Goal: Task Accomplishment & Management: Use online tool/utility

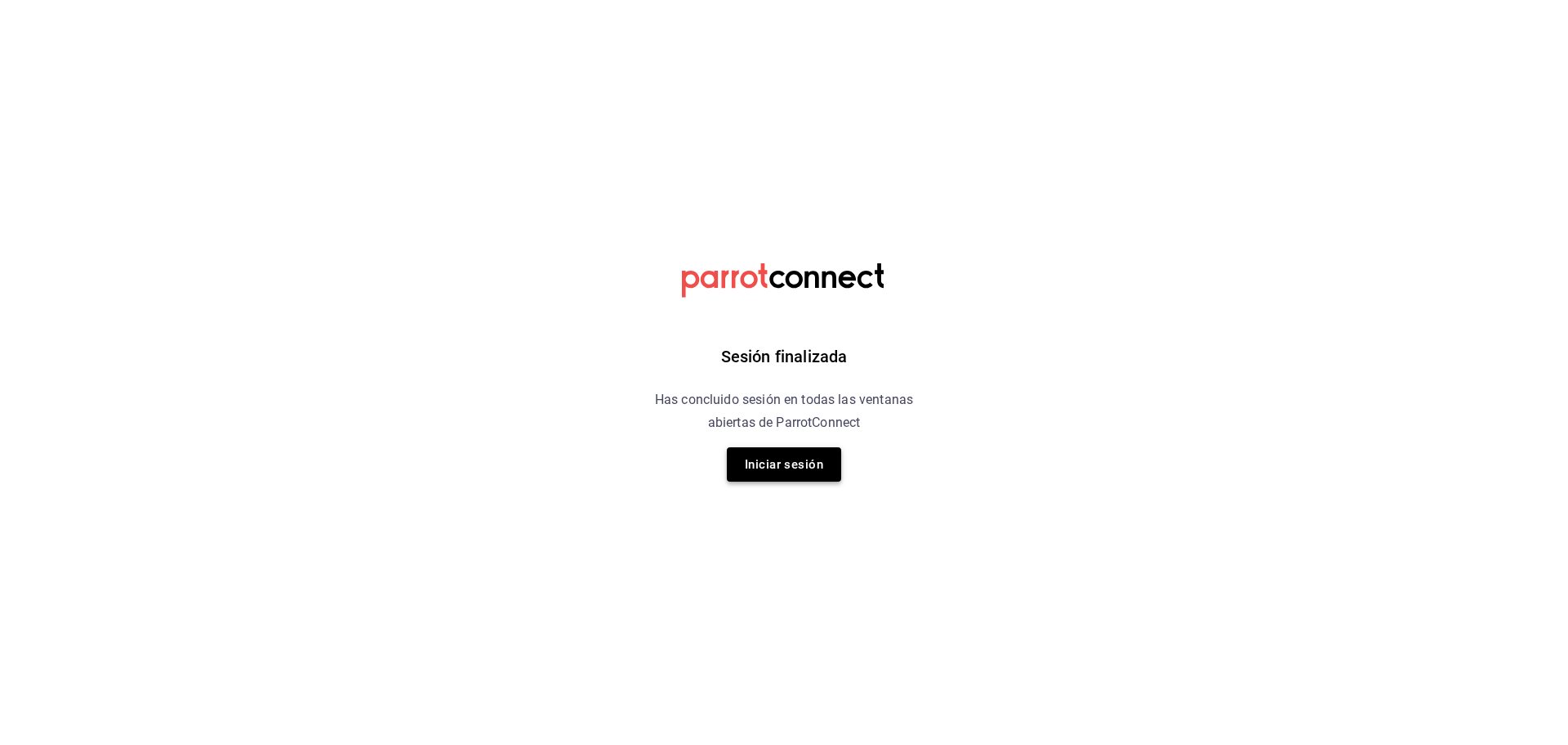
click at [788, 474] on button "Iniciar sesión" at bounding box center [784, 464] width 114 height 35
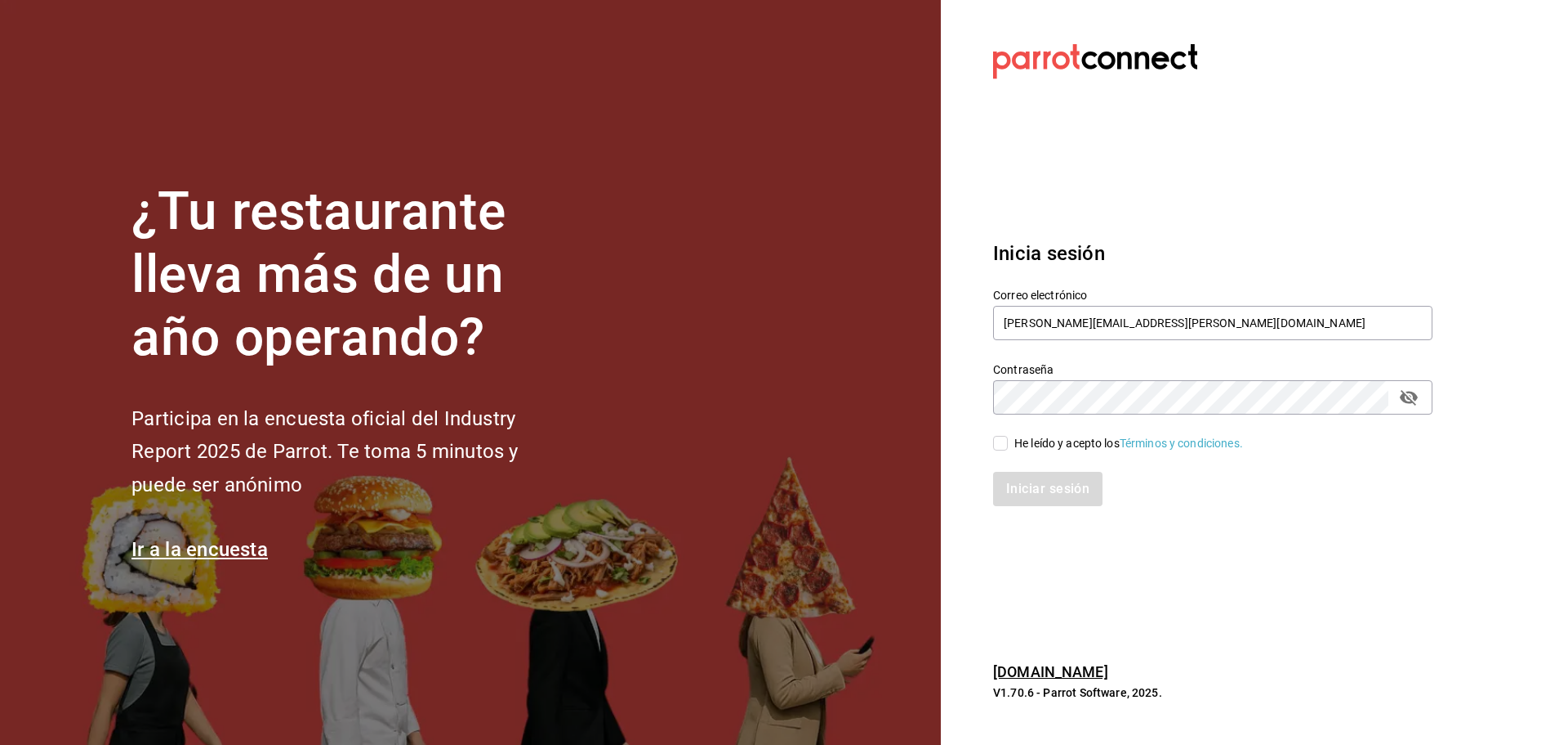
click at [1002, 441] on input "He leído y acepto los Términos y condiciones." at bounding box center [1000, 442] width 15 height 15
checkbox input "true"
click at [1028, 478] on button "Iniciar sesión" at bounding box center [1049, 489] width 111 height 35
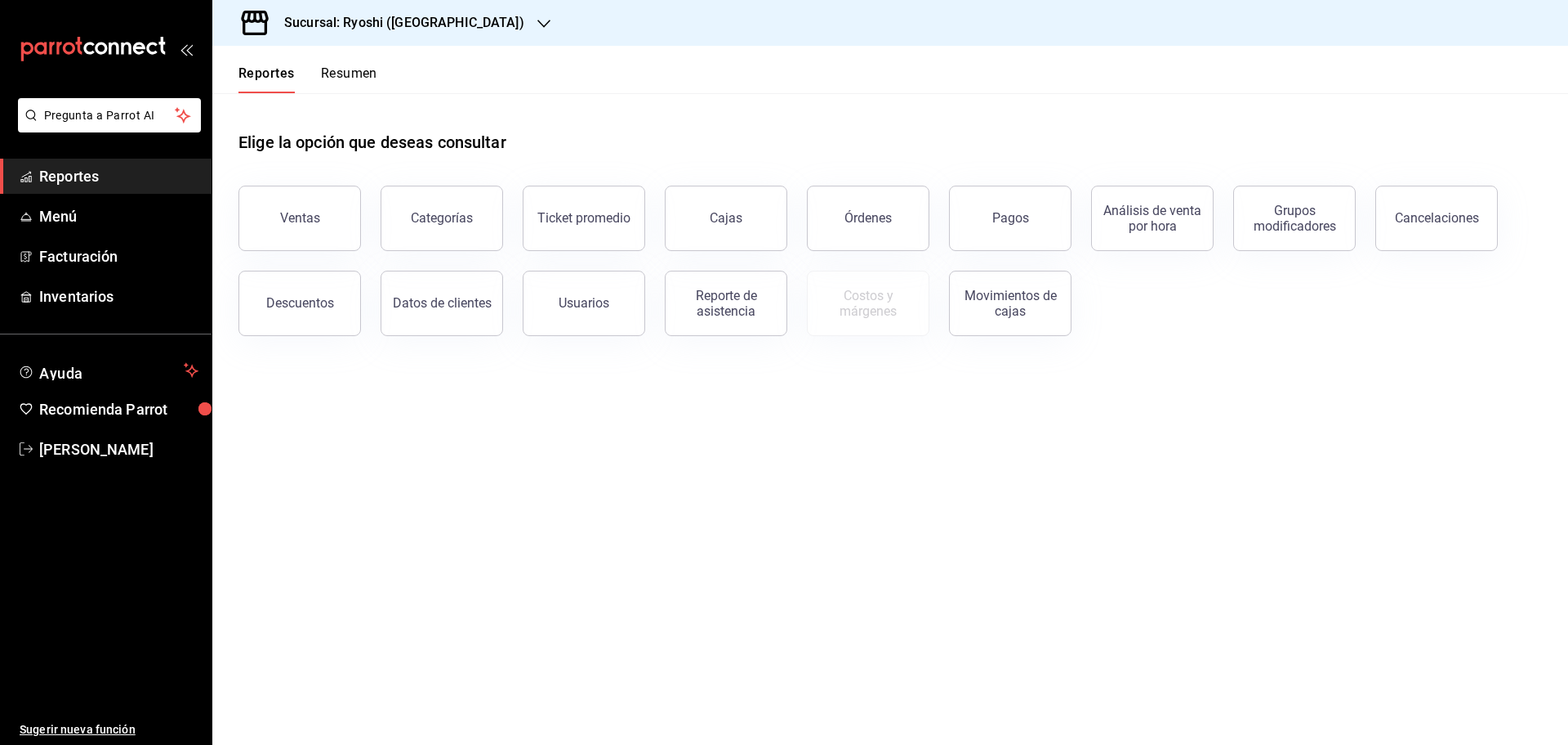
click at [537, 22] on icon "button" at bounding box center [543, 23] width 13 height 13
click at [256, 98] on div "Mochomos ([GEOGRAPHIC_DATA])" at bounding box center [335, 108] width 245 height 36
click at [319, 214] on button "Ventas" at bounding box center [299, 218] width 122 height 65
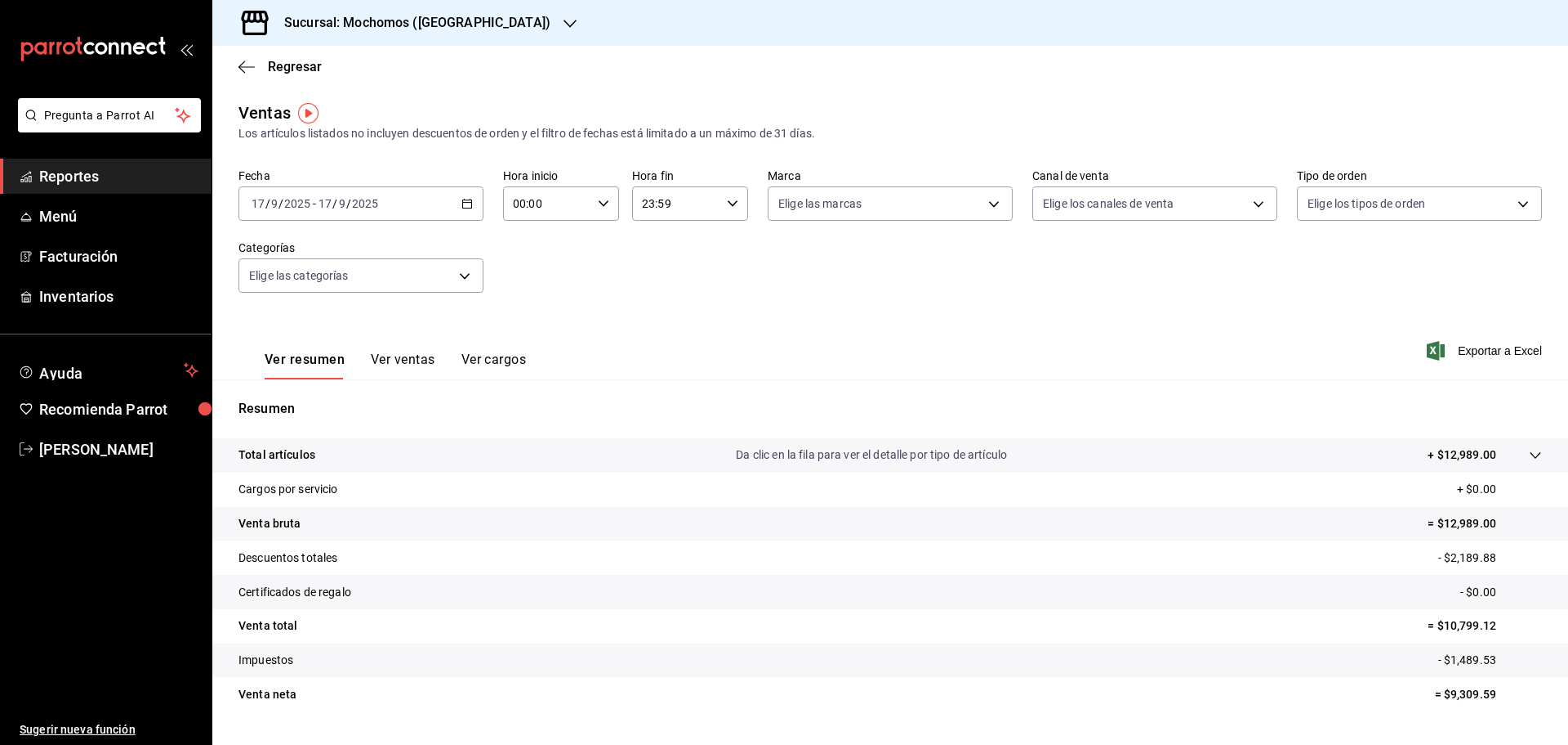
click at [468, 198] on icon "button" at bounding box center [466, 203] width 11 height 11
click at [290, 400] on span "Rango de fechas" at bounding box center [316, 400] width 127 height 17
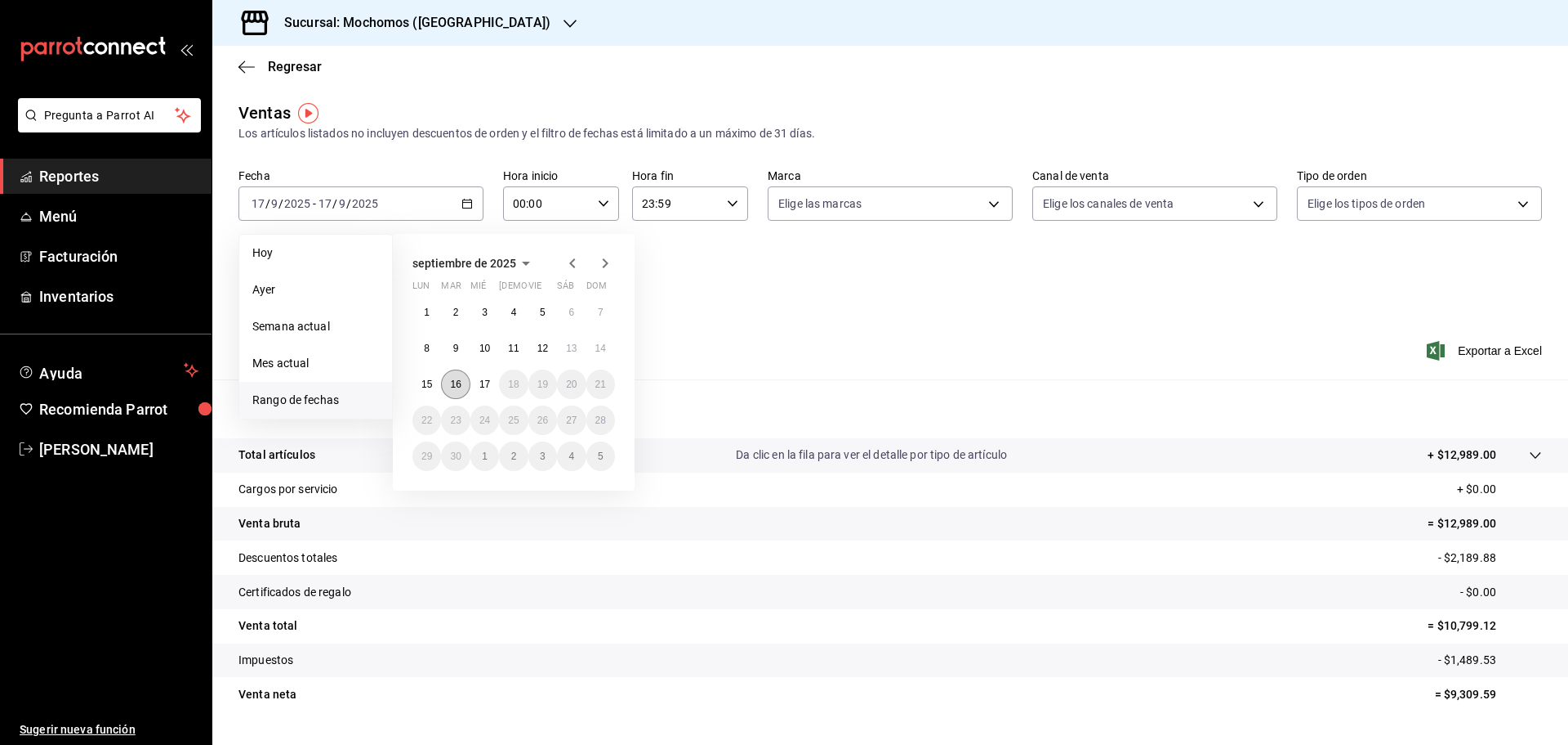
click at [453, 381] on abbr "16" at bounding box center [455, 383] width 10 height 11
click at [479, 379] on abbr "17" at bounding box center [485, 383] width 10 height 11
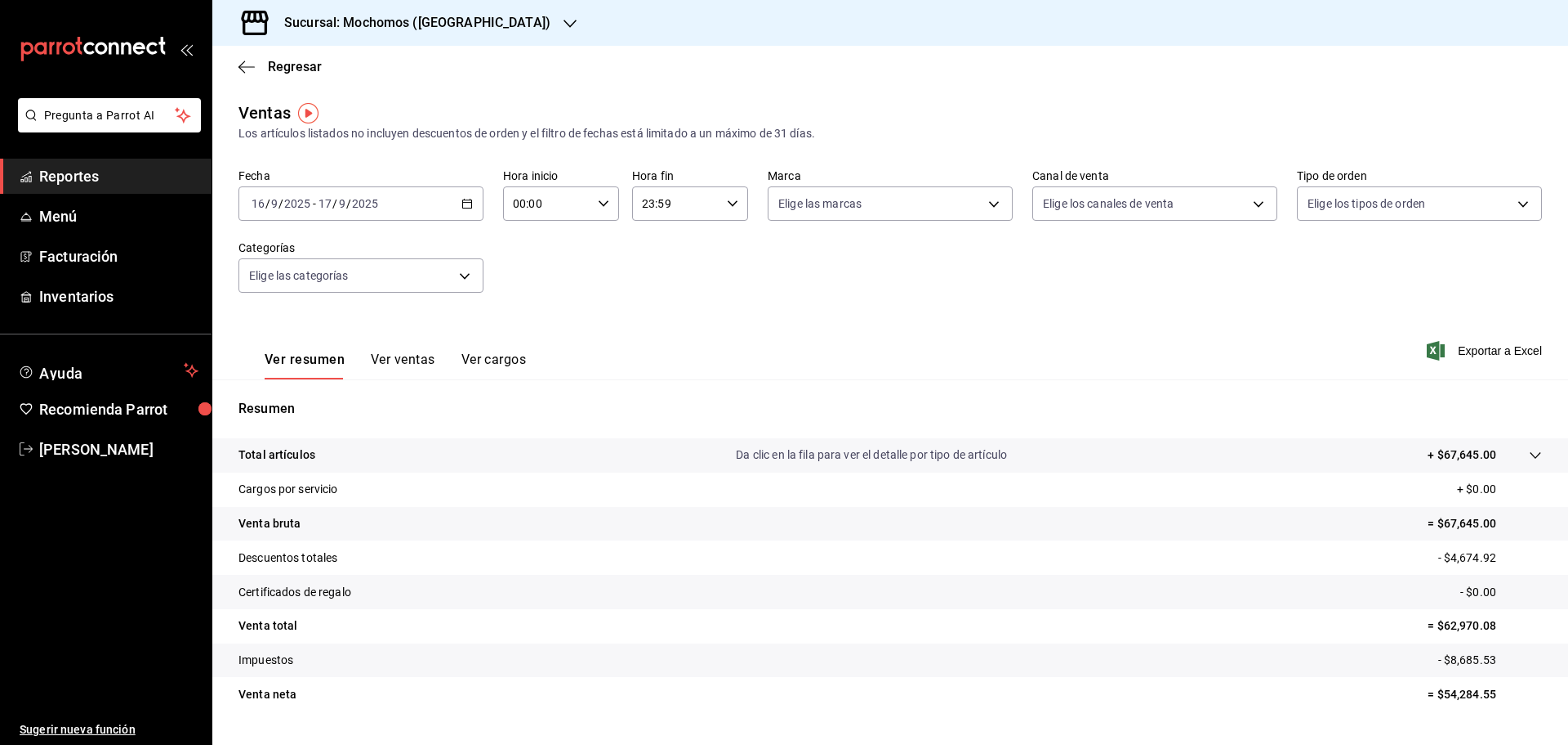
click at [600, 204] on icon "button" at bounding box center [603, 203] width 11 height 11
click at [531, 274] on span "05" at bounding box center [530, 278] width 32 height 13
type input "05:00"
click at [729, 204] on div at bounding box center [784, 372] width 1568 height 745
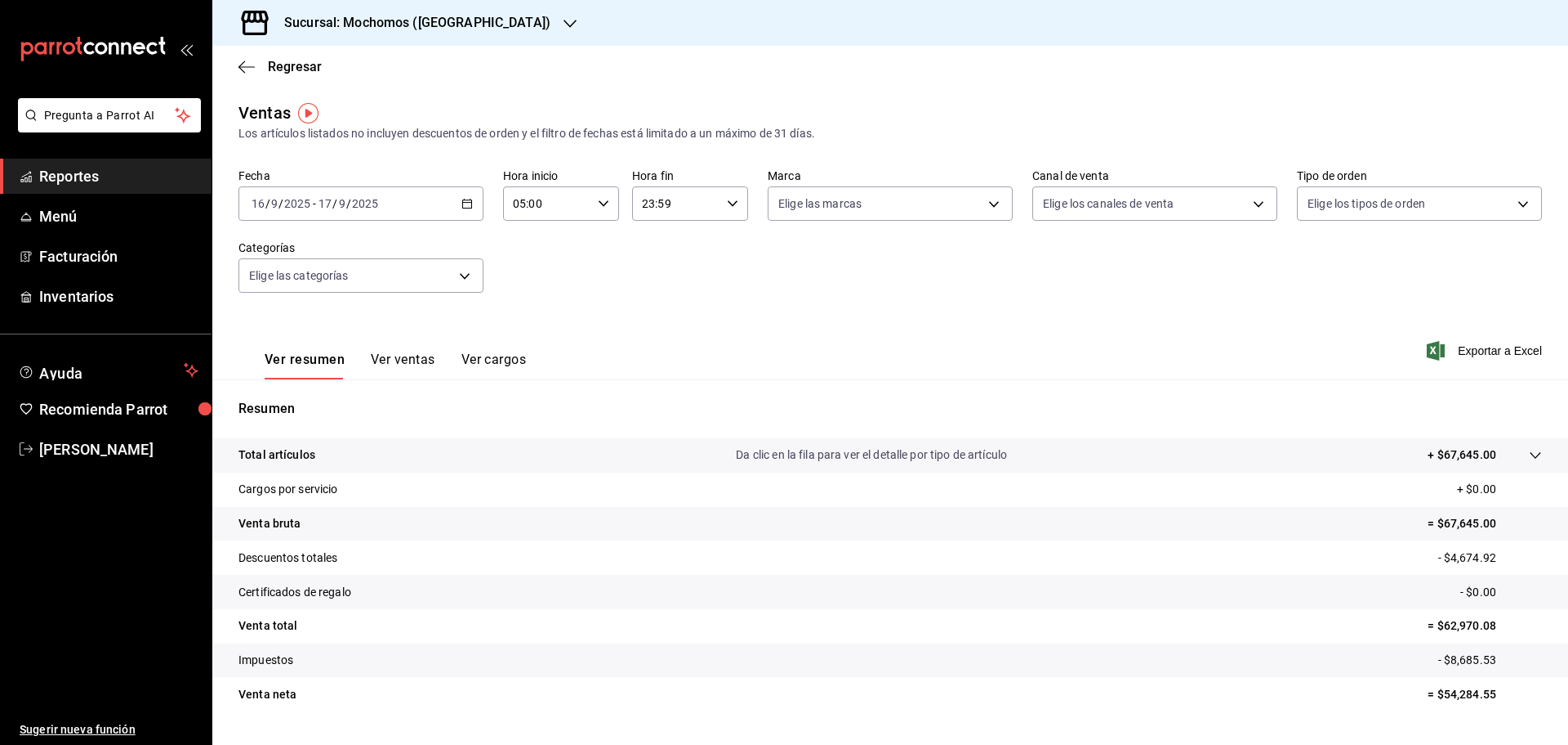
click at [728, 202] on icon "button" at bounding box center [732, 203] width 11 height 11
click at [658, 280] on span "05" at bounding box center [657, 284] width 32 height 13
type input "05:59"
click at [1456, 347] on div at bounding box center [784, 372] width 1568 height 745
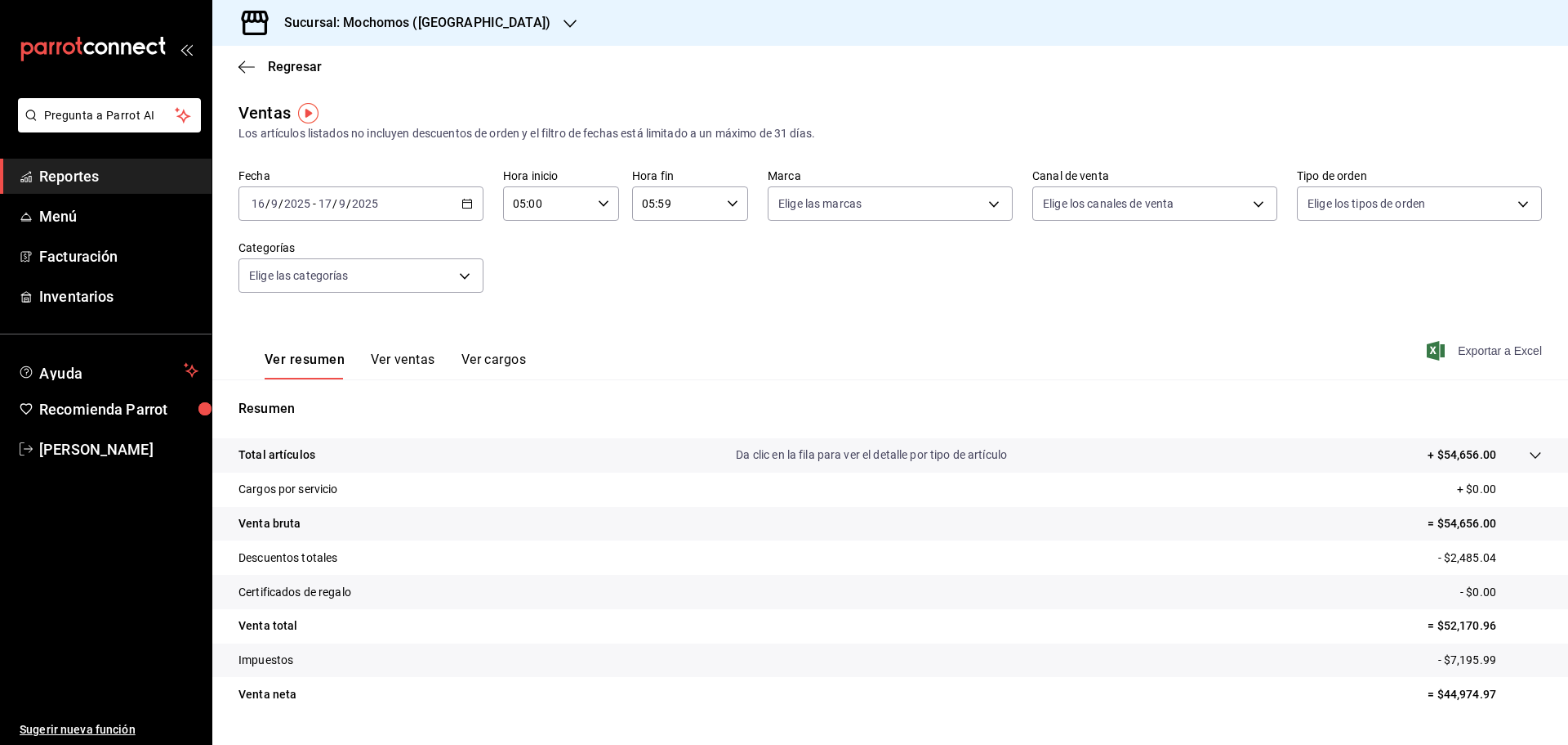
click at [1456, 348] on span "Exportar a Excel" at bounding box center [1486, 350] width 112 height 20
click at [563, 19] on icon "button" at bounding box center [569, 23] width 13 height 13
click at [248, 61] on div "Ryoshi (Cancun)" at bounding box center [335, 70] width 245 height 36
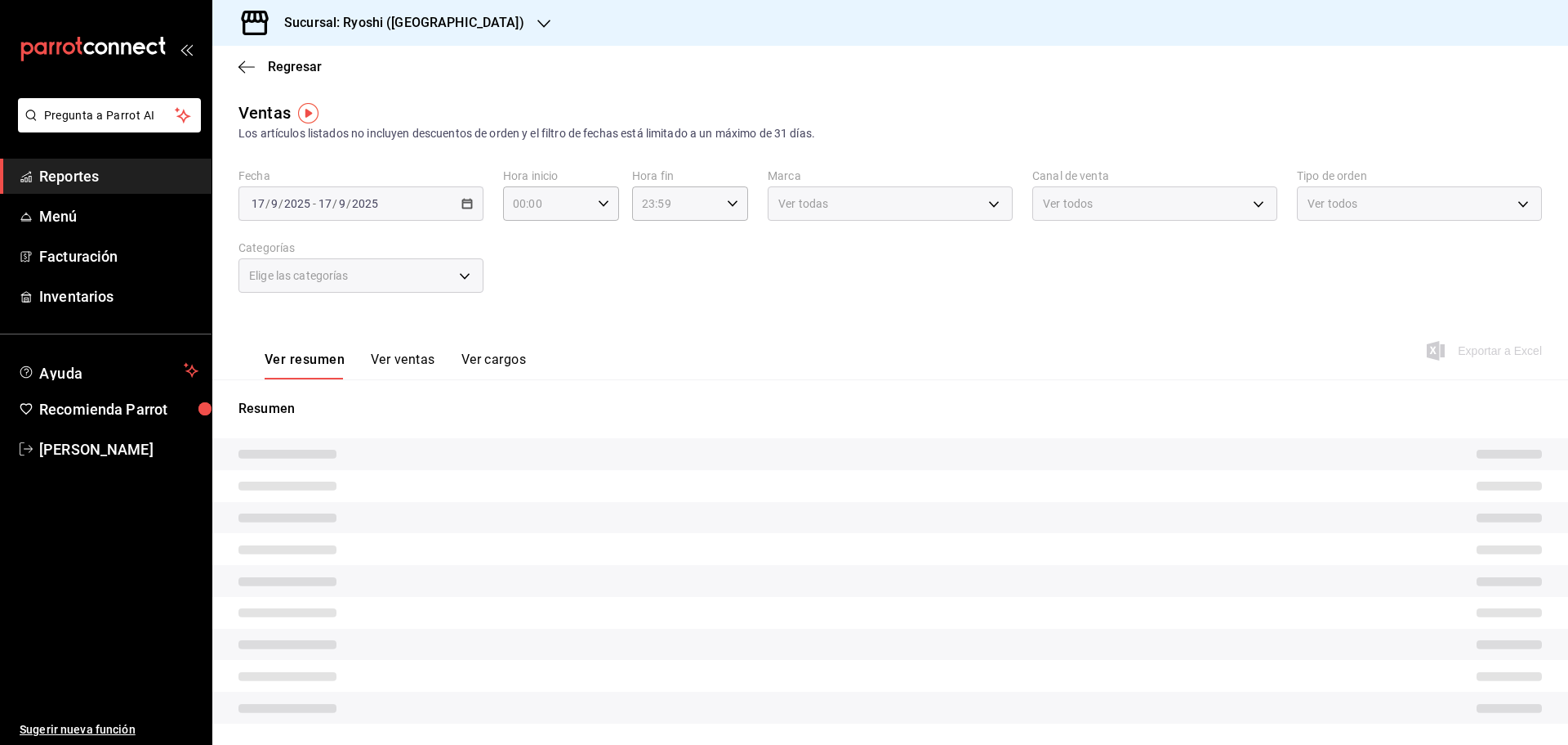
type input "05:00"
type input "05:59"
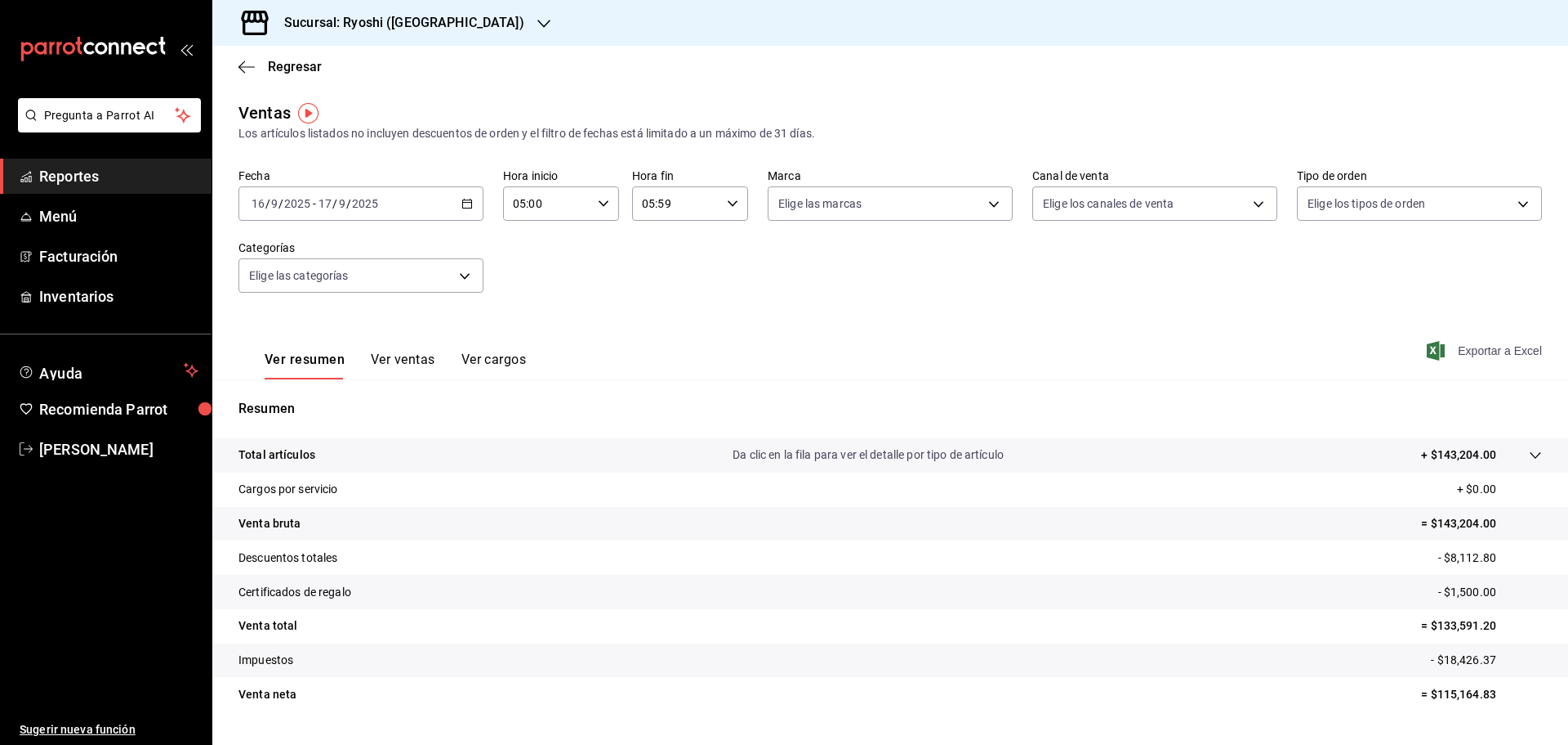
click at [1466, 348] on span "Exportar a Excel" at bounding box center [1486, 350] width 112 height 20
click at [982, 199] on body "Pregunta a Parrot AI Reportes Menú Facturación Inventarios Ayuda Recomienda Par…" at bounding box center [784, 372] width 1568 height 745
click at [780, 361] on input "checkbox" at bounding box center [780, 358] width 15 height 15
checkbox input "true"
type input "e80bf875-3c9c-4ad9-8c6a-14c8262011fc"
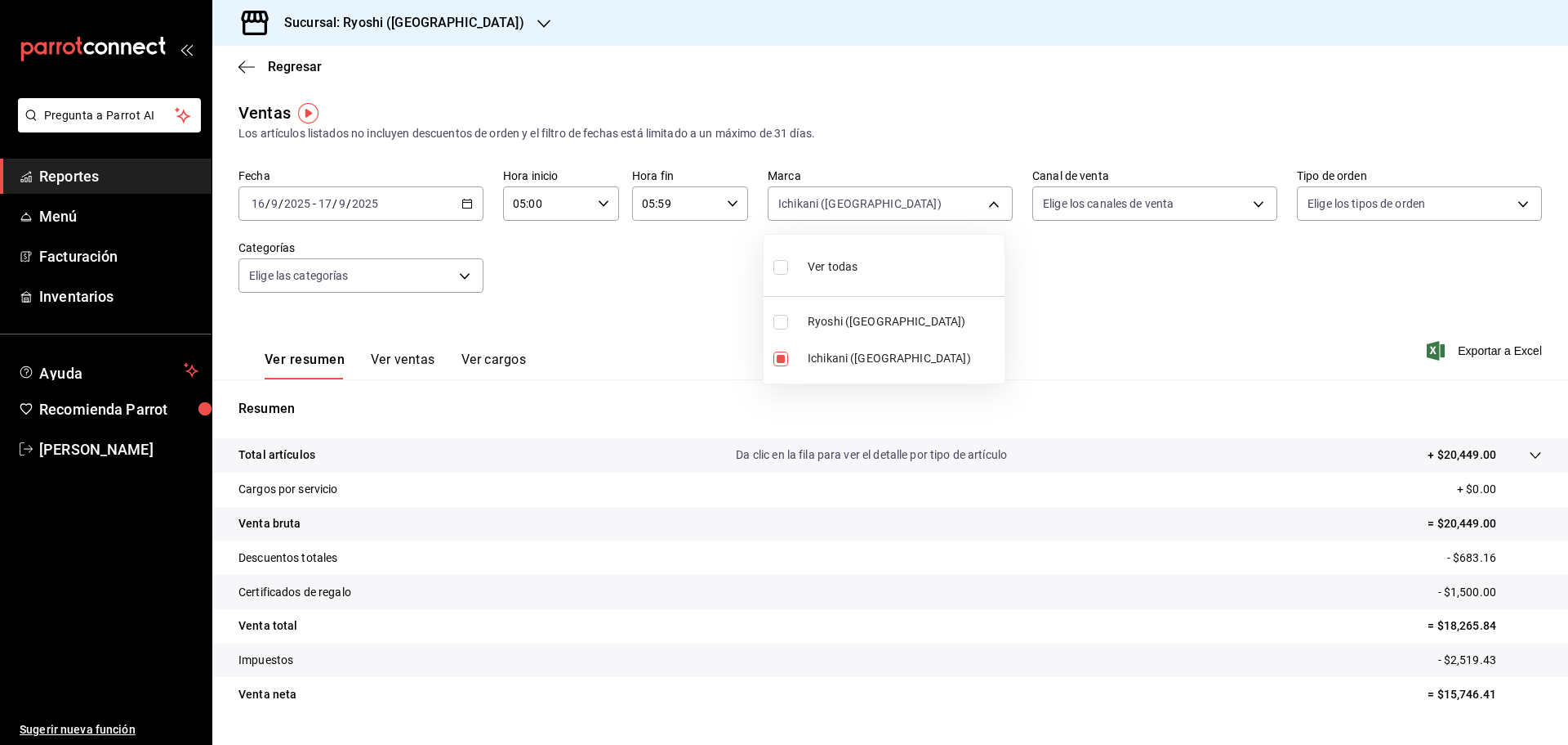
click at [1477, 346] on div at bounding box center [784, 372] width 1568 height 745
click at [1472, 347] on span "Exportar a Excel" at bounding box center [1486, 350] width 112 height 20
